Goal: Navigation & Orientation: Find specific page/section

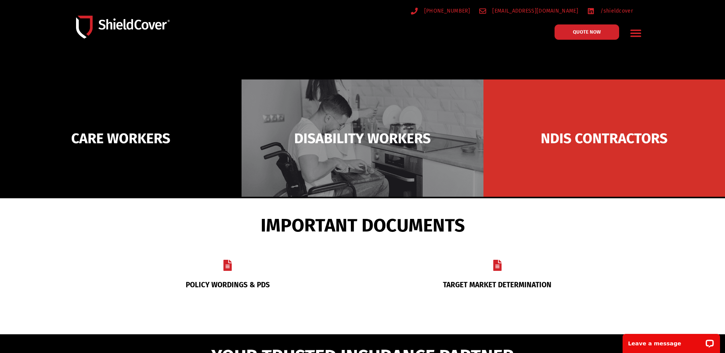
scroll to position [115, 0]
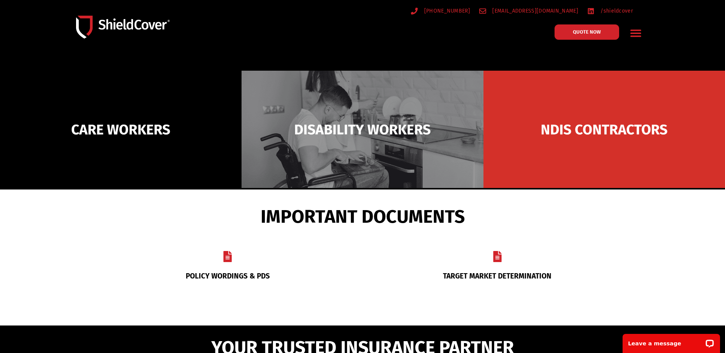
click at [639, 34] on icon "Menu Toggle" at bounding box center [635, 33] width 11 height 7
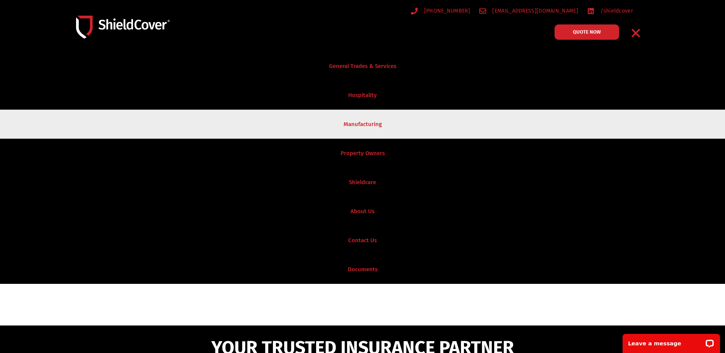
click at [361, 122] on link "Manufacturing" at bounding box center [362, 124] width 725 height 29
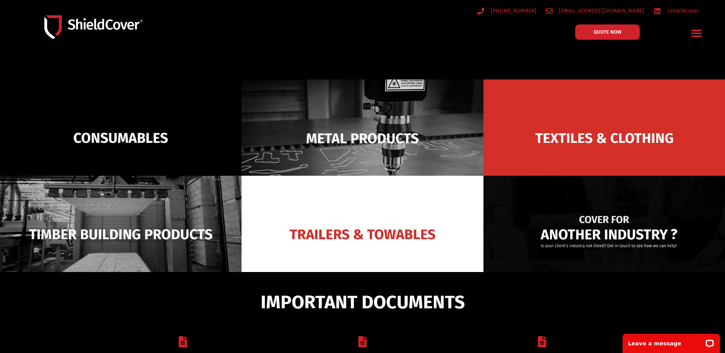
click at [582, 230] on img at bounding box center [603, 234] width 241 height 117
